Goal: Complete application form

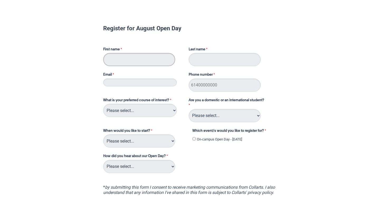
click at [124, 63] on input "First name" at bounding box center [139, 59] width 72 height 13
type input "Liv"
click at [207, 62] on input "Last name" at bounding box center [224, 59] width 72 height 13
type input "Jones"
click at [161, 85] on input "Email" at bounding box center [140, 83] width 74 height 8
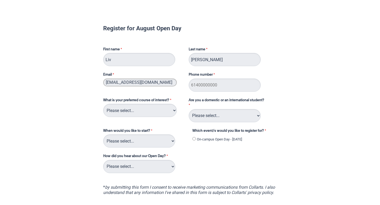
type input "livjones041@gmail.com"
click at [218, 85] on input "Phone number" at bounding box center [224, 85] width 72 height 13
type input "61466803364"
click at [142, 109] on select "Please select... 2D Animation Acting Audio Engineering Circus Arts Comedy Digit…" at bounding box center [140, 110] width 74 height 13
select select "tfa_108"
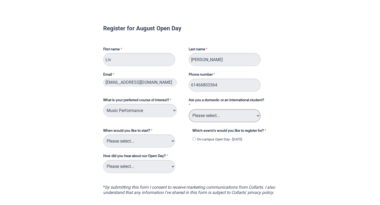
click at [205, 115] on select "Please select... Domestic Student International Student" at bounding box center [224, 115] width 72 height 13
select select "tfa_126"
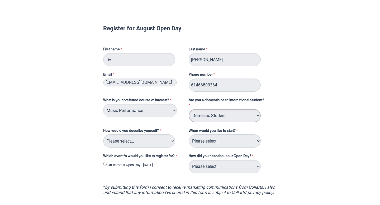
click at [207, 117] on select "Please select... Domestic Student International Student" at bounding box center [224, 115] width 72 height 13
click at [126, 142] on select "Please select... I've completed Year 12 I'm looking for a career change I'm alr…" at bounding box center [139, 140] width 72 height 13
click at [136, 140] on select "Please select... I've completed Year 12 I'm looking for a career change I'm alr…" at bounding box center [139, 140] width 72 height 13
select select "tfa_70"
click at [216, 142] on select "Please select... Trimester 3 2025, starting September 2025 Trimester 1 2026, st…" at bounding box center [224, 140] width 72 height 13
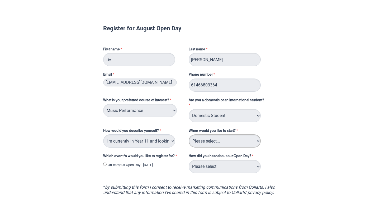
select select "tfa_234"
click at [226, 141] on select "Please select... Trimester 3 2025, starting September 2025 Trimester 1 2026, st…" at bounding box center [224, 140] width 72 height 13
click at [104, 163] on input "On-campus Open Day - [DATE]" at bounding box center [104, 164] width 3 height 3
radio input "true"
click at [225, 165] on select "Please select... Career Advisor Career Expo Collarts Newsletter/Email Collarts …" at bounding box center [224, 166] width 72 height 13
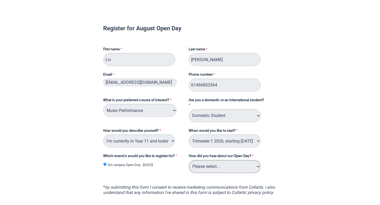
select select "tfa_142"
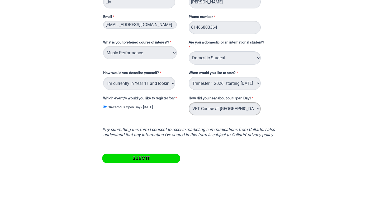
scroll to position [60, 0]
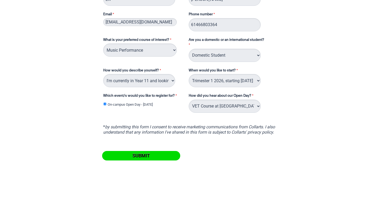
click at [168, 154] on input "Submit" at bounding box center [141, 155] width 78 height 9
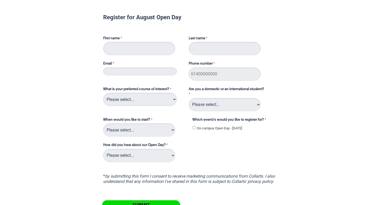
scroll to position [13, 0]
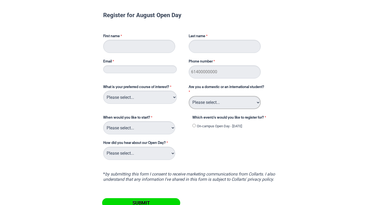
click at [232, 103] on select "Please select... Domestic Student International Student" at bounding box center [224, 102] width 72 height 13
select select "tfa_126"
